Goal: Information Seeking & Learning: Learn about a topic

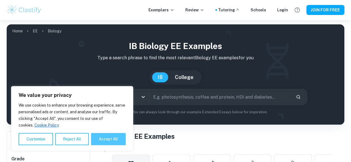
click at [107, 144] on button "Accept All" at bounding box center [108, 139] width 35 height 12
checkbox input "true"
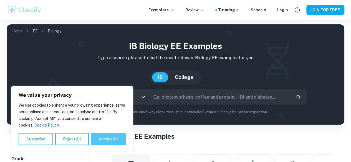
checkbox input "true"
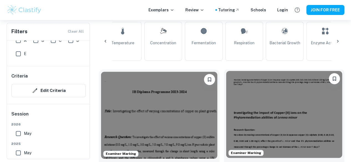
scroll to position [133, 0]
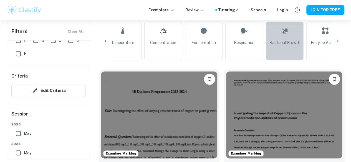
click at [290, 47] on link "Bacterial Growth" at bounding box center [285, 41] width 38 height 39
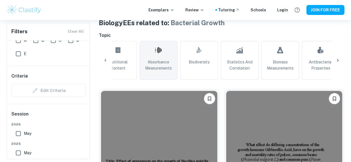
scroll to position [0, 462]
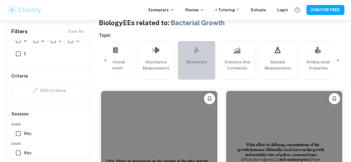
click at [182, 59] on link ".biodiversity_svg__aa6b3b50-48e0-424a-ba62-957e11230d50{fill:none;stroke:#000;s…" at bounding box center [197, 60] width 38 height 39
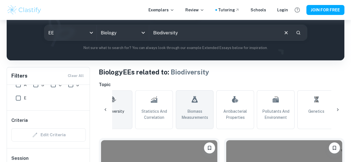
scroll to position [0, 545]
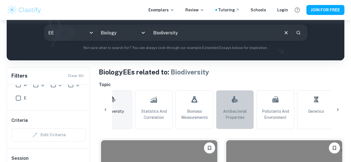
click at [231, 107] on link "Antibacterial Properties" at bounding box center [235, 110] width 38 height 39
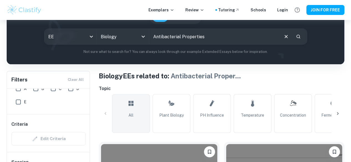
click at [135, 111] on link "All" at bounding box center [131, 113] width 38 height 39
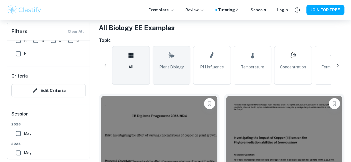
scroll to position [109, 0]
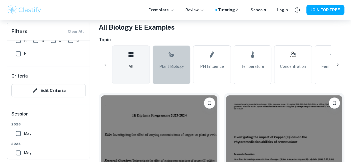
click at [172, 65] on span "Plant Biology" at bounding box center [171, 67] width 24 height 6
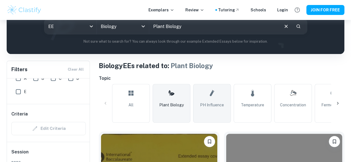
scroll to position [101, 0]
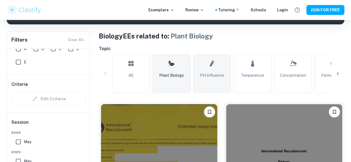
click at [211, 81] on link "pH Influence" at bounding box center [212, 73] width 38 height 39
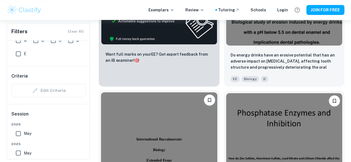
scroll to position [382, 0]
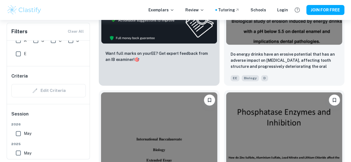
click at [18, 152] on input "May" at bounding box center [18, 153] width 11 height 11
checkbox input "true"
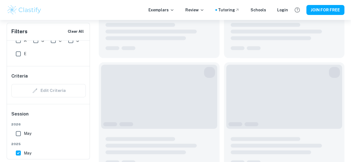
scroll to position [396, 0]
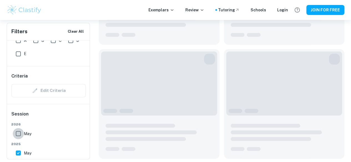
click at [18, 134] on input "May" at bounding box center [18, 133] width 11 height 11
checkbox input "true"
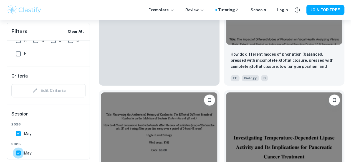
click at [19, 152] on input "May" at bounding box center [18, 153] width 11 height 11
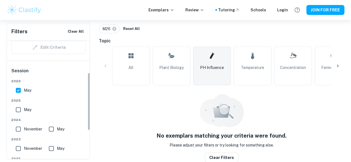
scroll to position [66, 0]
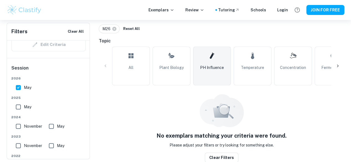
click at [29, 108] on span "May" at bounding box center [27, 107] width 7 height 6
click at [24, 108] on input "May" at bounding box center [18, 107] width 11 height 11
checkbox input "true"
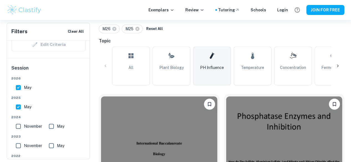
click at [27, 89] on span "May" at bounding box center [27, 88] width 7 height 6
click at [24, 89] on input "May" at bounding box center [18, 87] width 11 height 11
checkbox input "false"
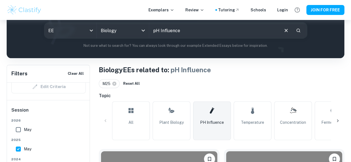
scroll to position [0, 0]
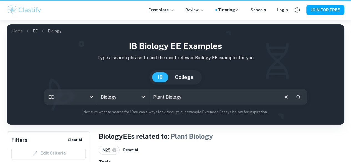
scroll to position [101, 0]
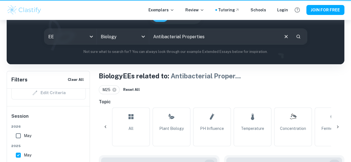
scroll to position [0, 467]
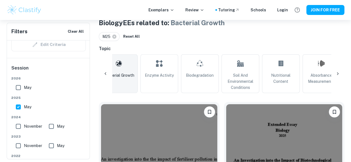
scroll to position [0, 284]
